Goal: Information Seeking & Learning: Learn about a topic

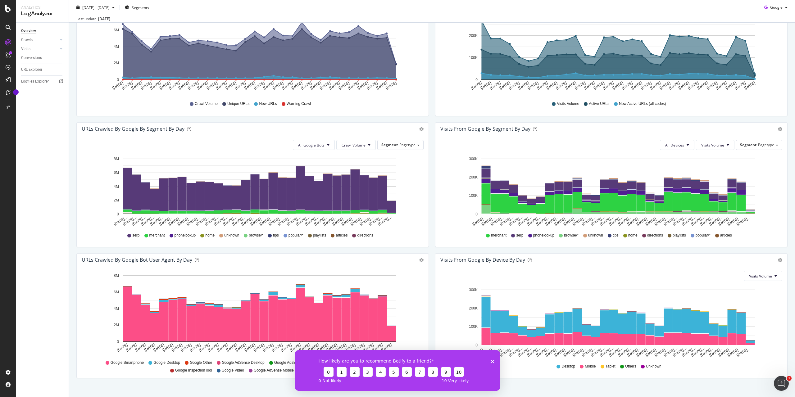
scroll to position [121, 0]
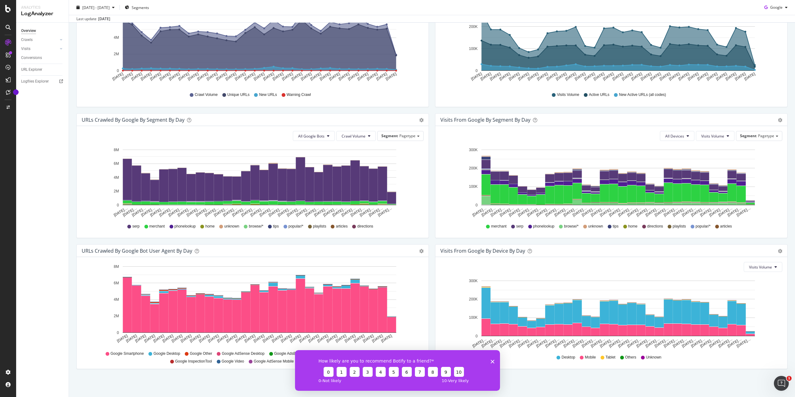
click at [494, 364] on polygon "Close survey" at bounding box center [493, 362] width 4 height 4
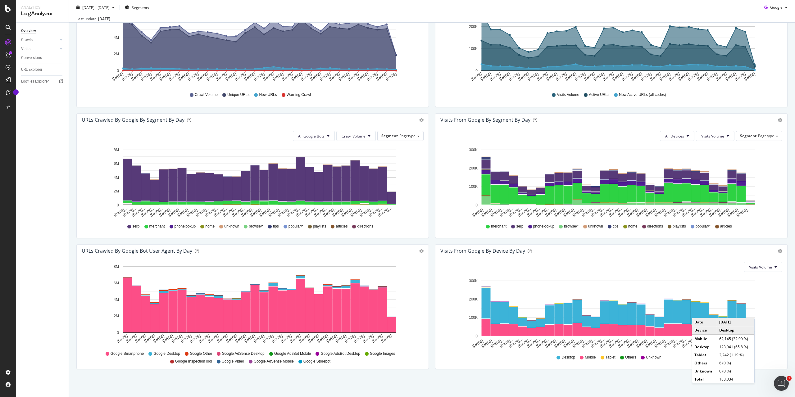
scroll to position [0, 0]
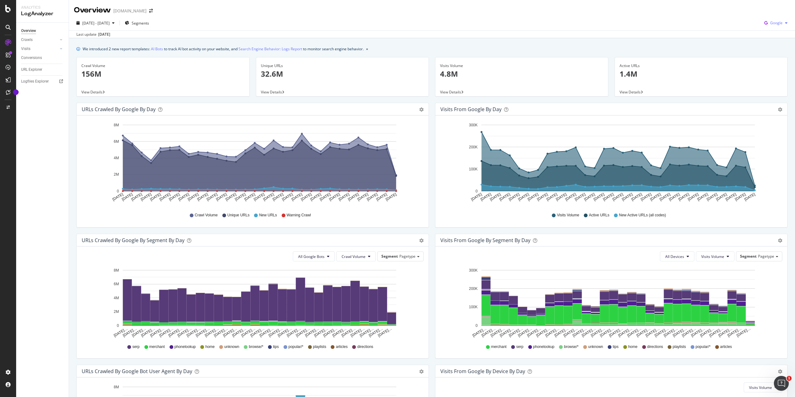
click at [786, 25] on icon "button" at bounding box center [787, 23] width 2 height 4
click at [774, 58] on span "OpenAI" at bounding box center [776, 59] width 23 height 6
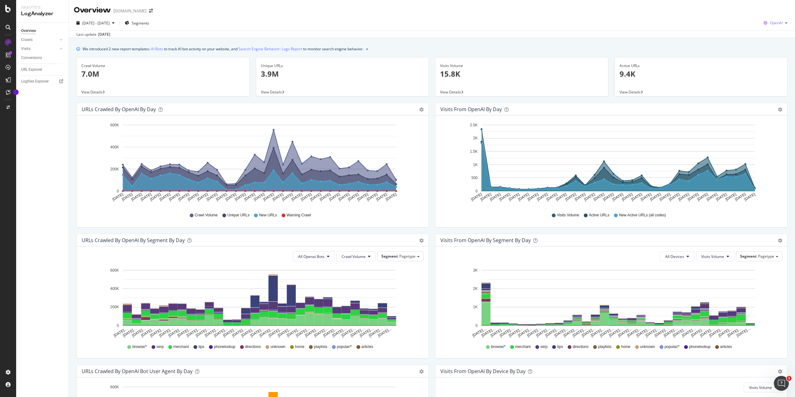
click at [786, 21] on icon "button" at bounding box center [787, 23] width 2 height 4
click at [779, 38] on div "Google" at bounding box center [771, 35] width 43 height 9
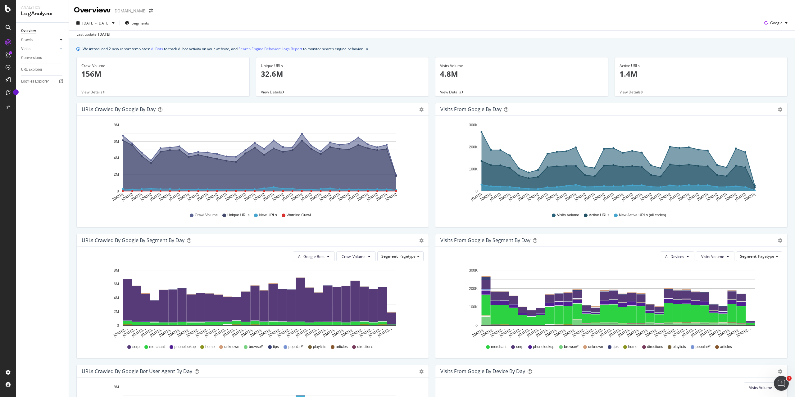
click at [62, 39] on icon at bounding box center [61, 40] width 2 height 4
click at [37, 75] on div "HTTP Codes" at bounding box center [34, 73] width 21 height 7
